Goal: Submit feedback/report problem

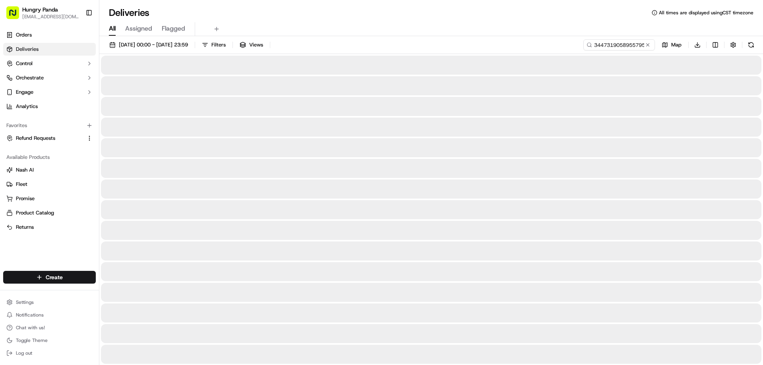
type input "3447319058955795421911"
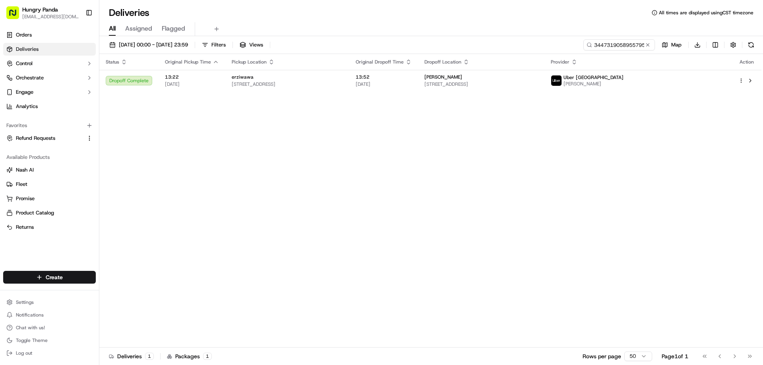
click at [624, 144] on div "Status Original Pickup Time Pickup Location Original Dropoff Time Dropoff Locat…" at bounding box center [430, 201] width 662 height 294
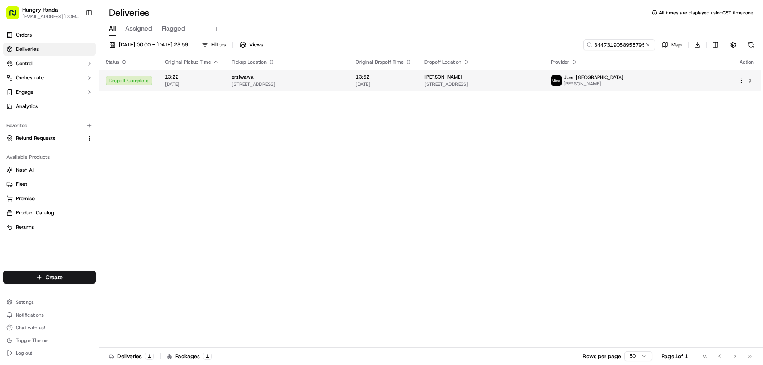
click at [412, 76] on span "13:52" at bounding box center [384, 77] width 56 height 6
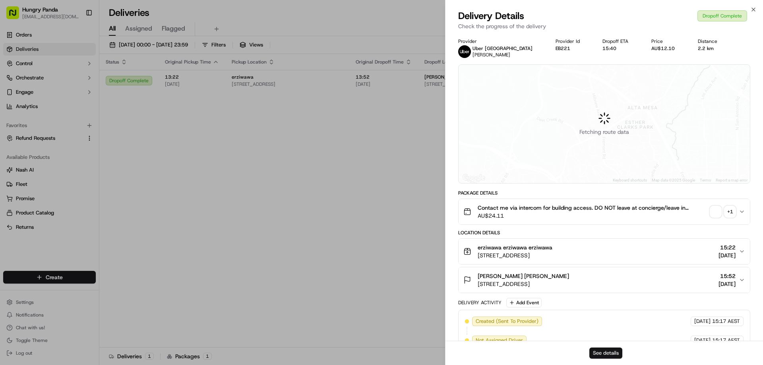
click at [600, 359] on button "See details" at bounding box center [606, 353] width 33 height 11
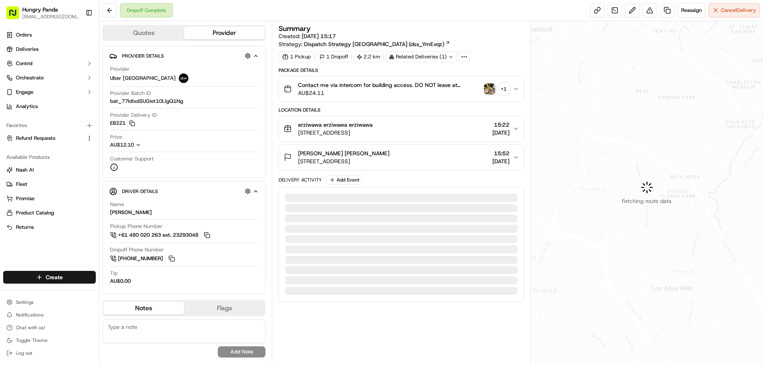
click at [488, 91] on img "button" at bounding box center [489, 88] width 11 height 11
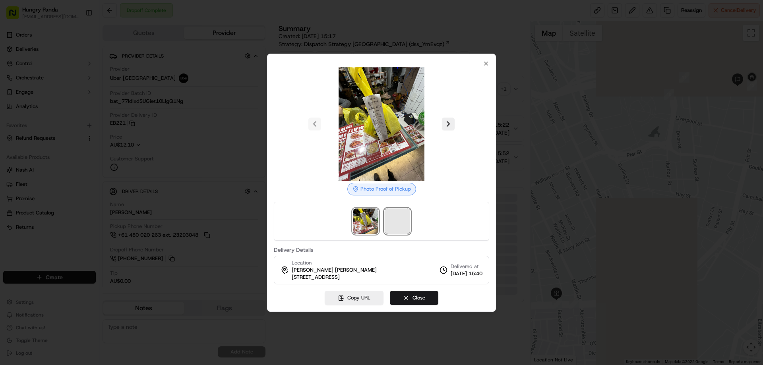
click at [404, 218] on span at bounding box center [397, 221] width 25 height 25
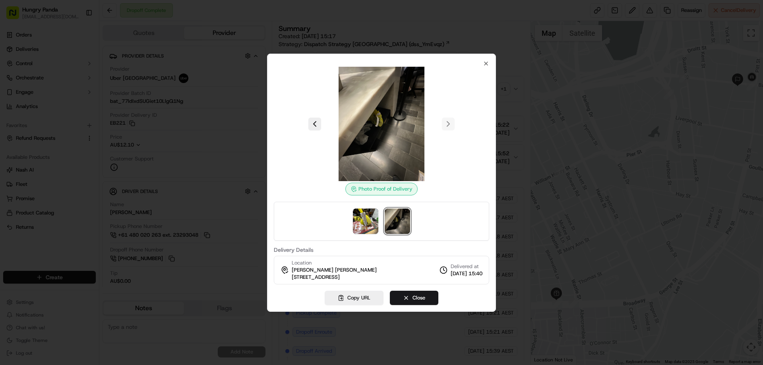
click at [515, 90] on div at bounding box center [381, 182] width 763 height 365
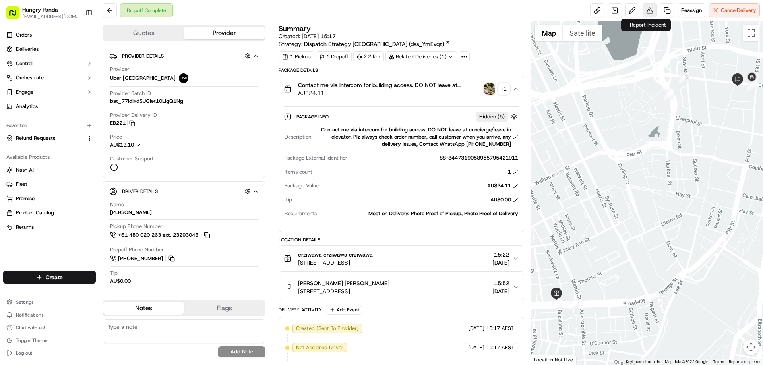
click at [646, 11] on button at bounding box center [650, 10] width 14 height 14
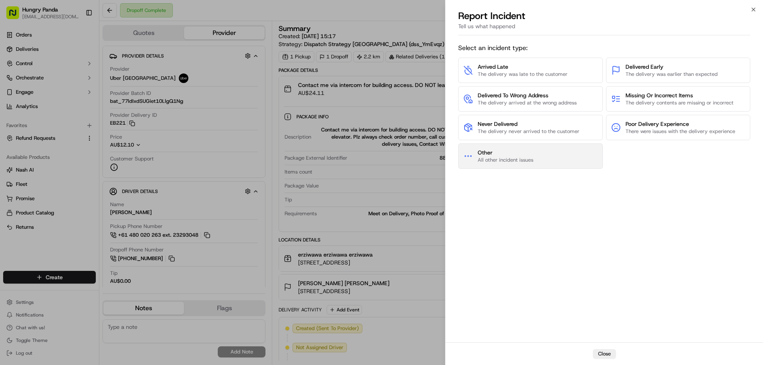
click at [534, 151] on button "Other All other incident issues" at bounding box center [530, 156] width 145 height 25
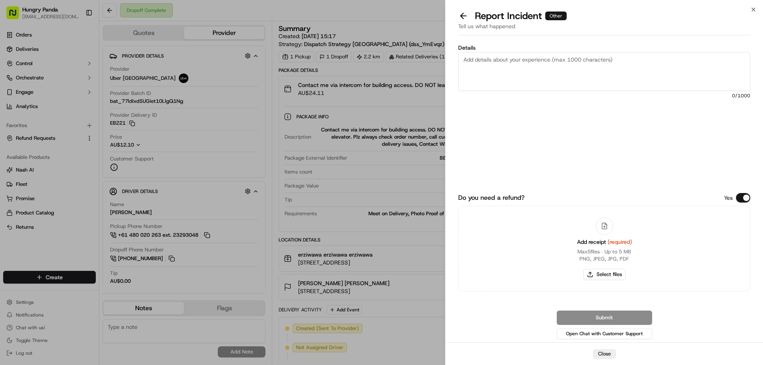
click at [605, 268] on div "Add receipt (required) Max 5 files ∙ Up to 5 MB PNG, JPEG, JPG, PDF Select files" at bounding box center [605, 249] width 68 height 72
click at [603, 270] on button "Select files" at bounding box center [605, 274] width 42 height 11
type input "C:\fakepath\screenshot_2025-09-20_17-02-55.png"
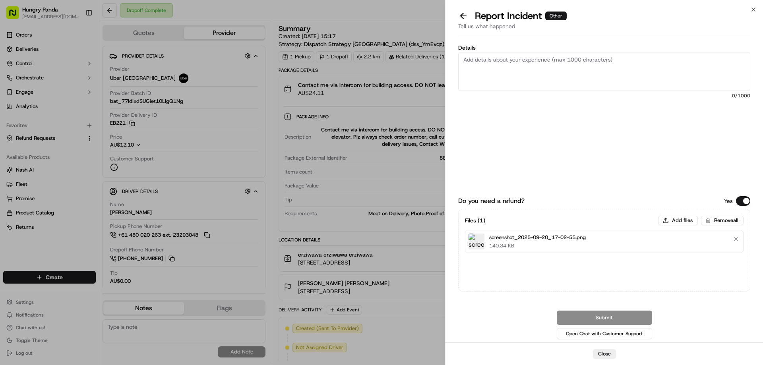
drag, startPoint x: 540, startPoint y: 58, endPoint x: 558, endPoint y: 70, distance: 21.9
click at [540, 58] on textarea "Details" at bounding box center [604, 71] width 292 height 39
paste textarea "The customer reported that he did not receive the meal, and the delivery photo …"
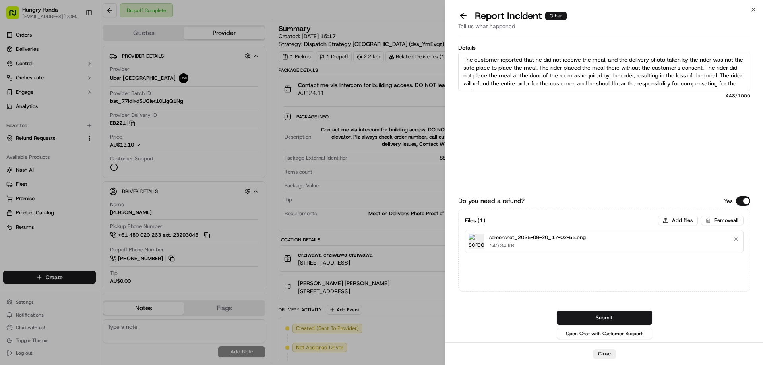
scroll to position [4, 0]
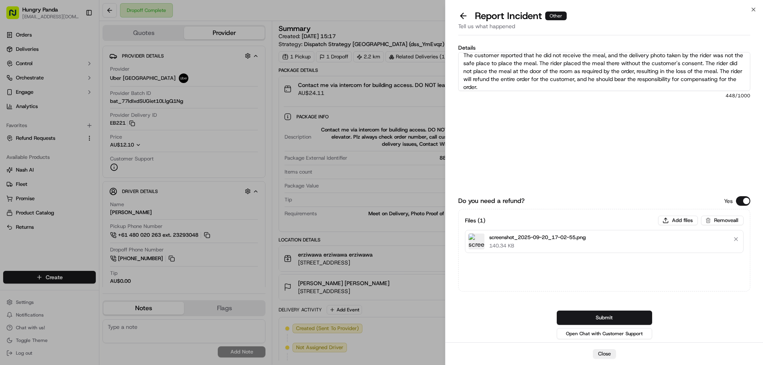
type textarea "The customer reported that he did not receive the meal, and the delivery photo …"
click at [613, 309] on div "Do you need a refund? Yes Files ( 1 ) Add files Remove all screenshot_2025-09-2…" at bounding box center [604, 256] width 292 height 170
click at [611, 313] on button "Submit" at bounding box center [604, 318] width 95 height 14
